Goal: Task Accomplishment & Management: Use online tool/utility

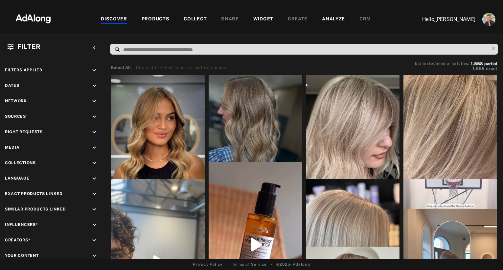
click at [191, 19] on div "COLLECT" at bounding box center [195, 19] width 23 height 8
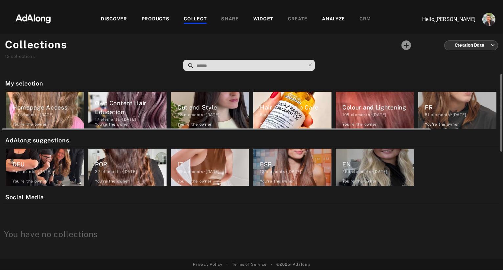
click at [32, 113] on div "12 elements · [DATE]" at bounding box center [48, 115] width 72 height 6
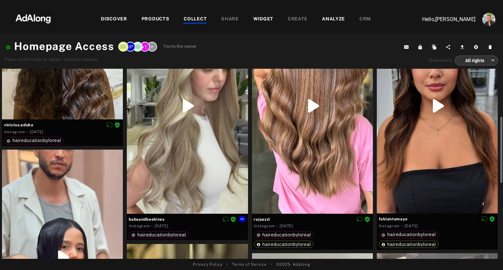
scroll to position [92, 0]
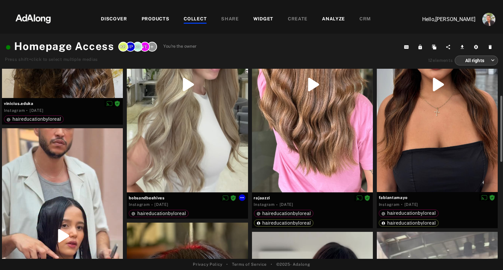
click at [179, 85] on div at bounding box center [187, 84] width 121 height 215
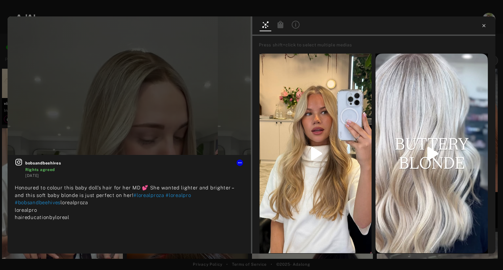
click at [484, 26] on icon at bounding box center [483, 25] width 5 height 5
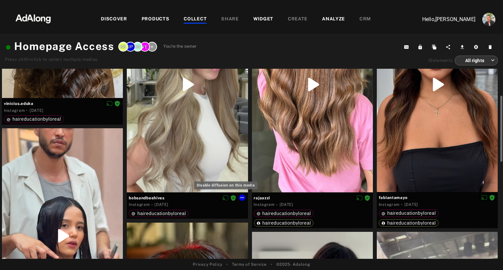
click at [226, 197] on icon "Disable diffusion on this media" at bounding box center [226, 198] width 6 height 6
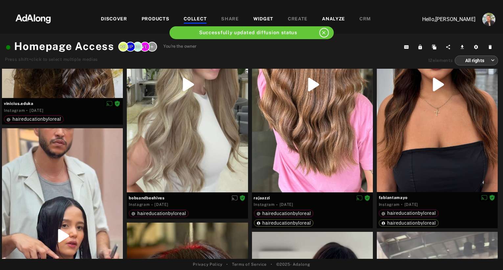
click at [199, 18] on div "COLLECT" at bounding box center [195, 19] width 23 height 8
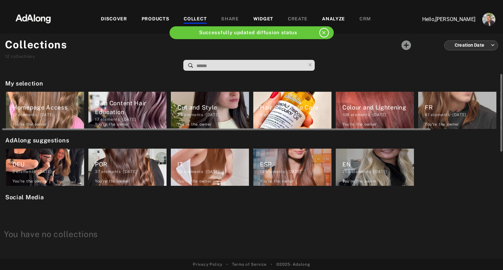
click at [120, 97] on div "Own Content Hair Education 17 elements · [DATE] You're the owner delete" at bounding box center [127, 110] width 78 height 37
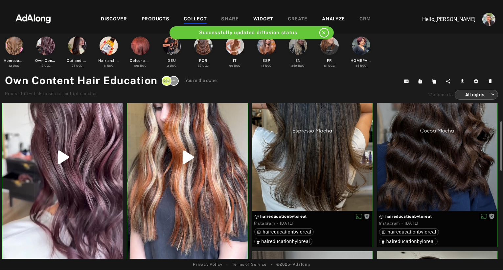
scroll to position [53, 0]
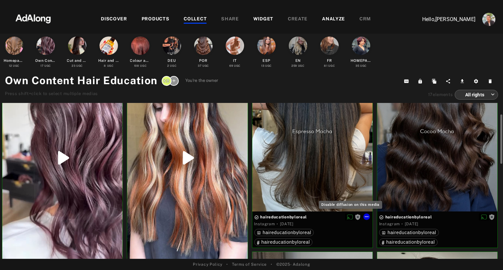
click at [350, 217] on icon "Disable diffusion on this media" at bounding box center [350, 217] width 6 height 6
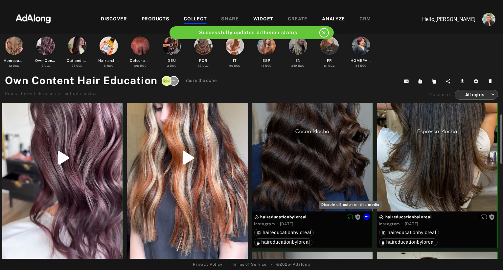
click at [349, 217] on icon "Disable diffusion on this media" at bounding box center [350, 217] width 6 height 6
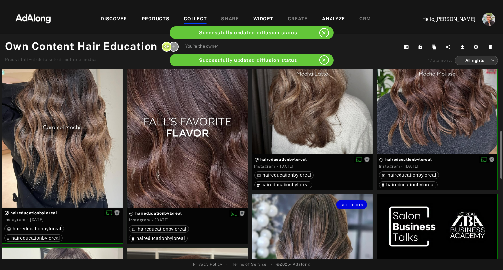
scroll to position [280, 0]
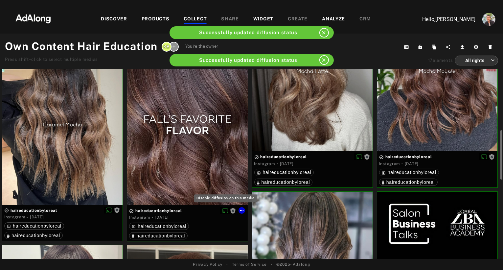
click at [224, 210] on icon "Disable diffusion on this media" at bounding box center [225, 211] width 6 height 6
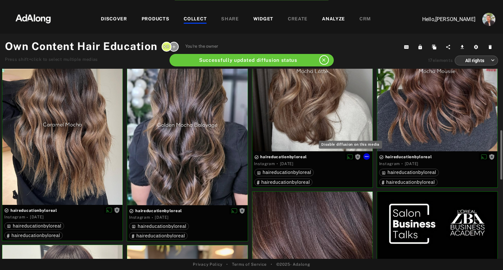
click at [350, 156] on icon "Disable diffusion on this media" at bounding box center [350, 157] width 6 height 6
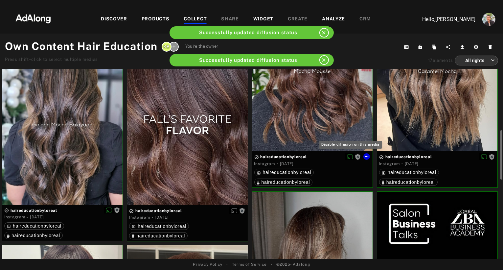
click at [349, 155] on icon "Disable diffusion on this media" at bounding box center [350, 157] width 6 height 6
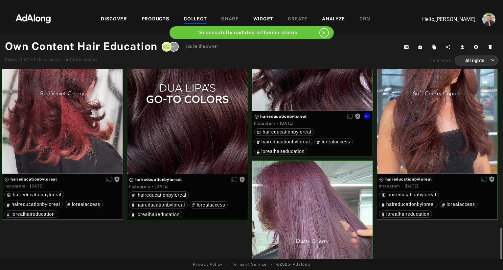
scroll to position [722, 0]
click at [225, 179] on icon "Disable diffusion on this media" at bounding box center [225, 179] width 6 height 6
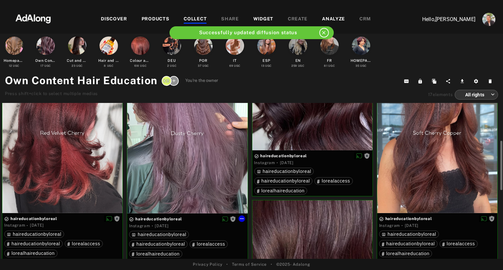
scroll to position [443, 0]
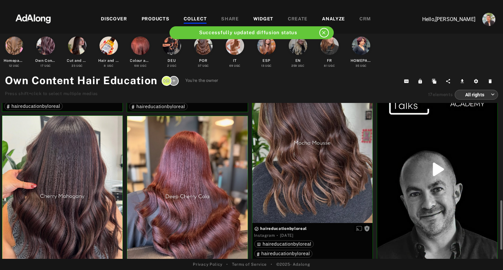
click at [23, 18] on img at bounding box center [33, 18] width 58 height 20
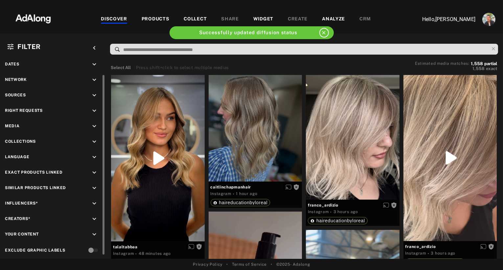
scroll to position [23, 0]
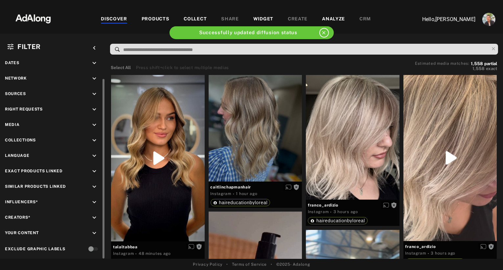
click at [91, 230] on icon "keyboard_arrow_down" at bounding box center [94, 232] width 7 height 7
click at [13, 256] on div at bounding box center [12, 259] width 5 height 7
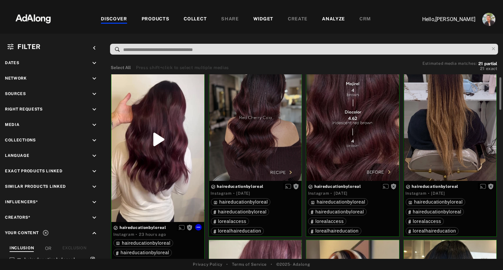
scroll to position [24, 0]
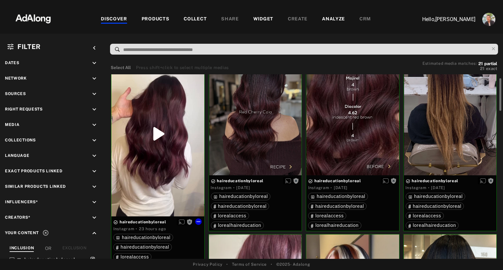
click at [158, 130] on div "Get rights" at bounding box center [157, 134] width 93 height 165
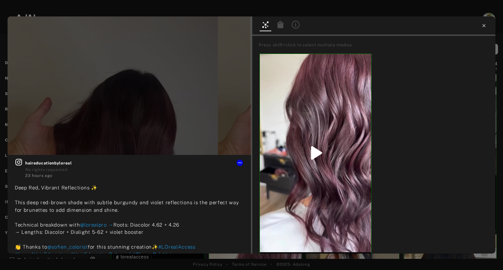
click at [485, 26] on icon at bounding box center [483, 25] width 3 height 3
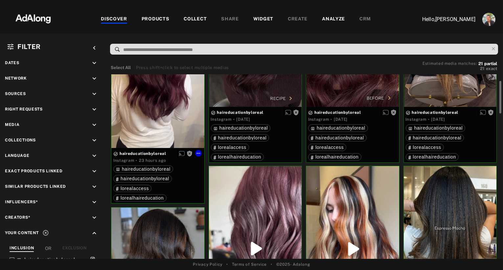
scroll to position [93, 0]
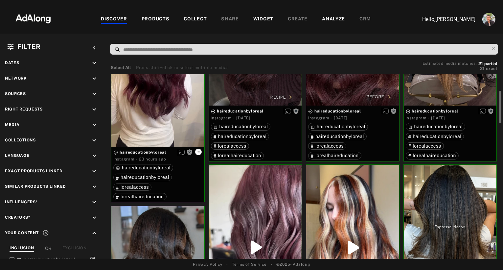
click at [198, 151] on icon at bounding box center [198, 151] width 5 height 5
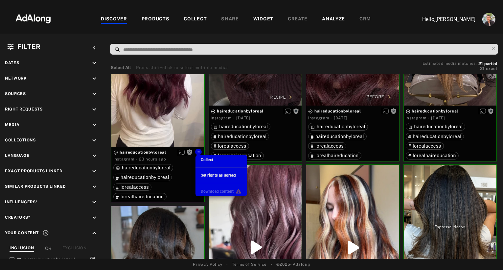
click at [207, 158] on span "Collect" at bounding box center [207, 159] width 12 height 5
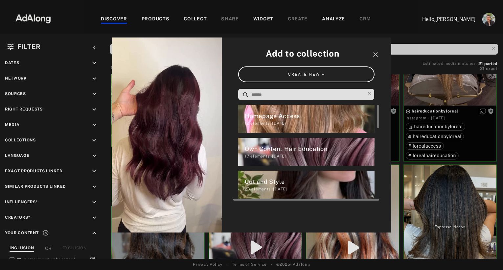
click at [283, 150] on div "Own Content Hair Education" at bounding box center [310, 148] width 130 height 9
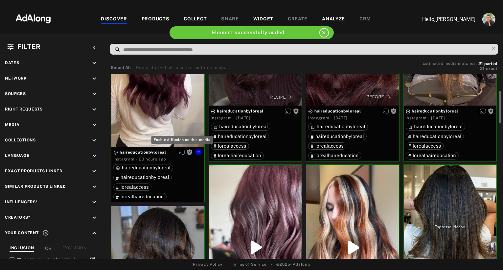
click at [182, 153] on icon "Enable diffusion on this media" at bounding box center [182, 152] width 6 height 6
